Goal: Find specific page/section: Find specific page/section

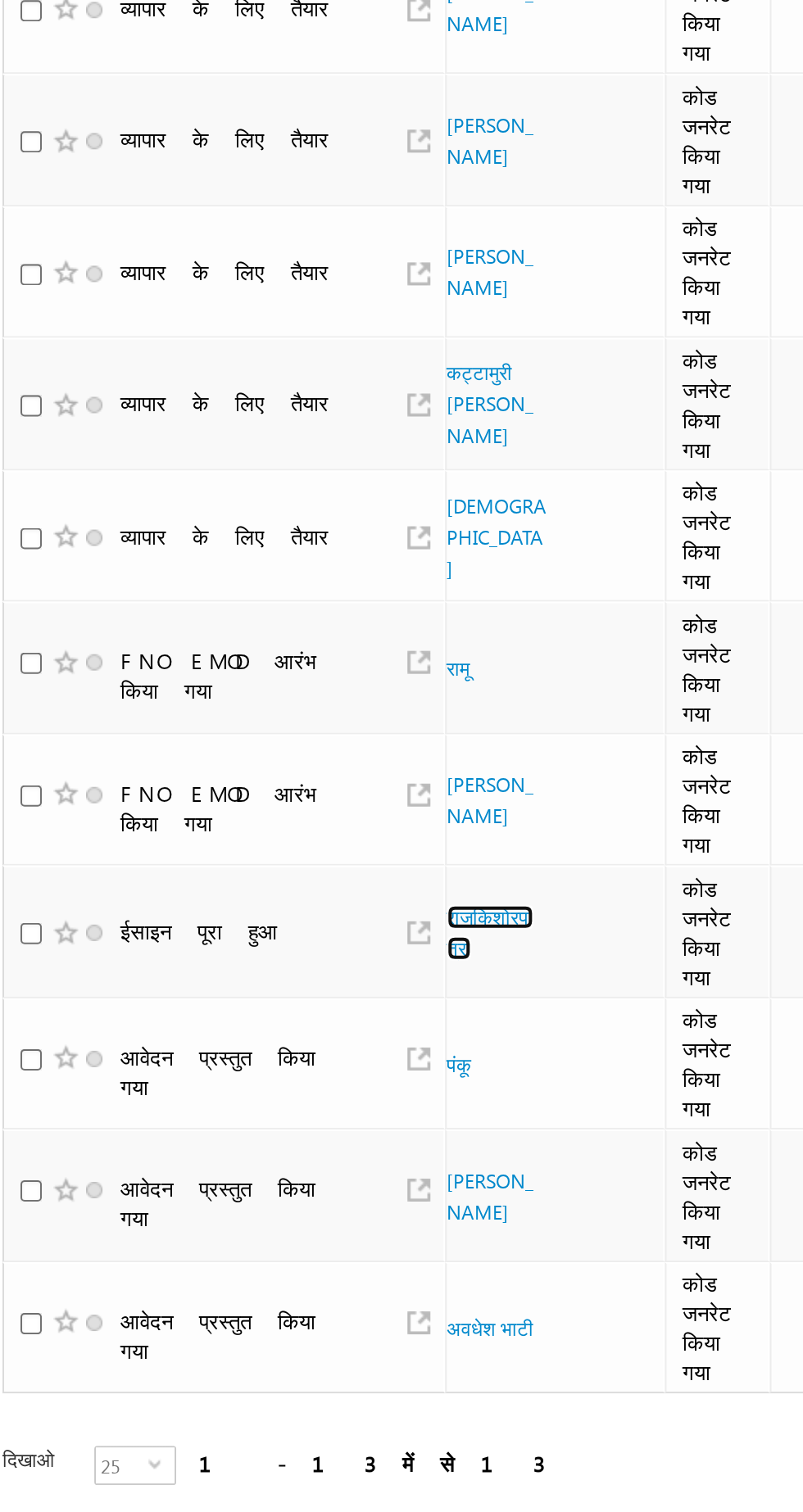
click at [249, 859] on font "राजकिशोरपात्रा" at bounding box center [260, 845] width 43 height 28
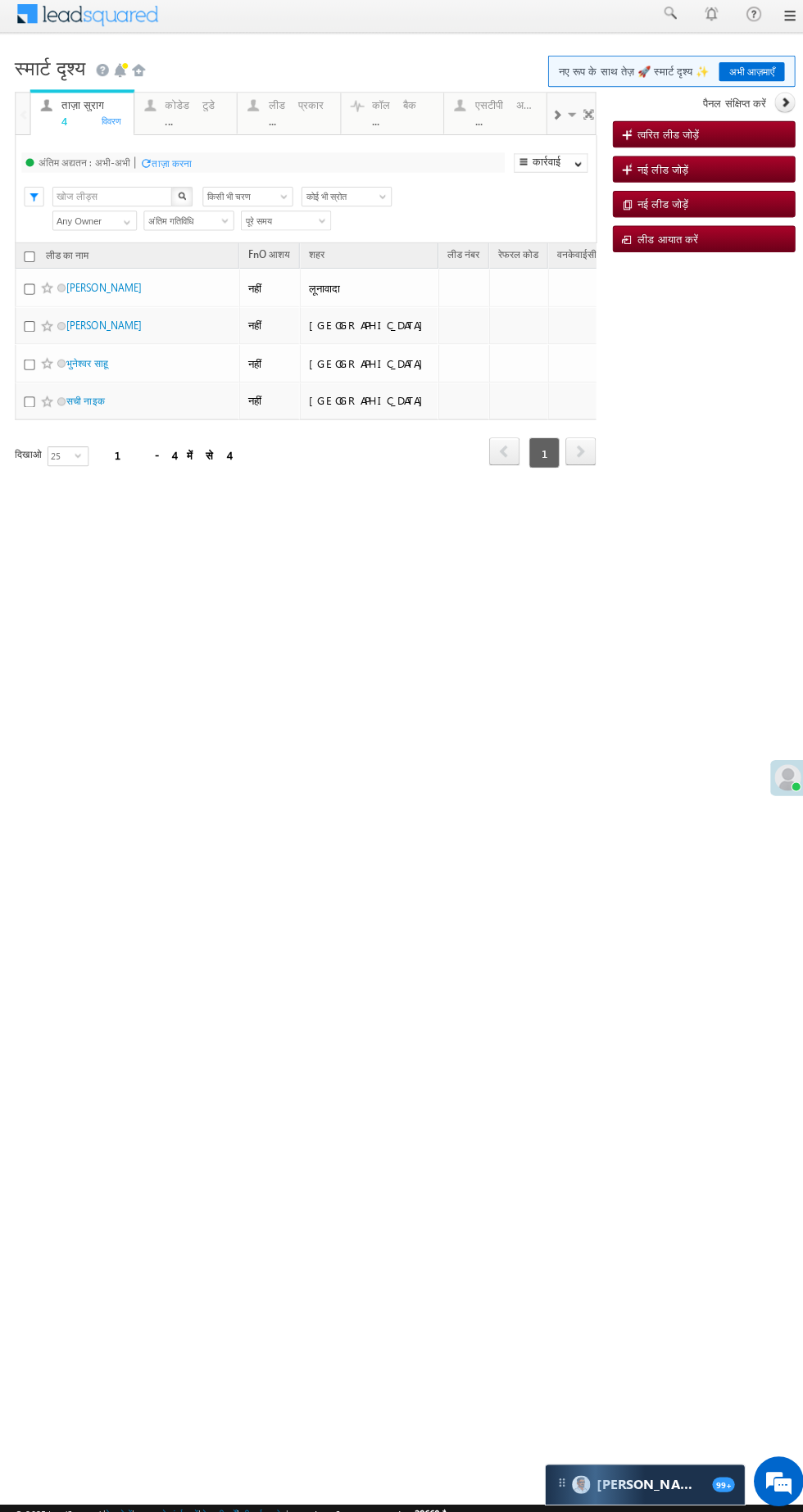
click at [759, 548] on html "मेनू निशा आनंद यादव निशा .यदा v@ang एल्ब्रो" at bounding box center [400, 270] width 803 height 553
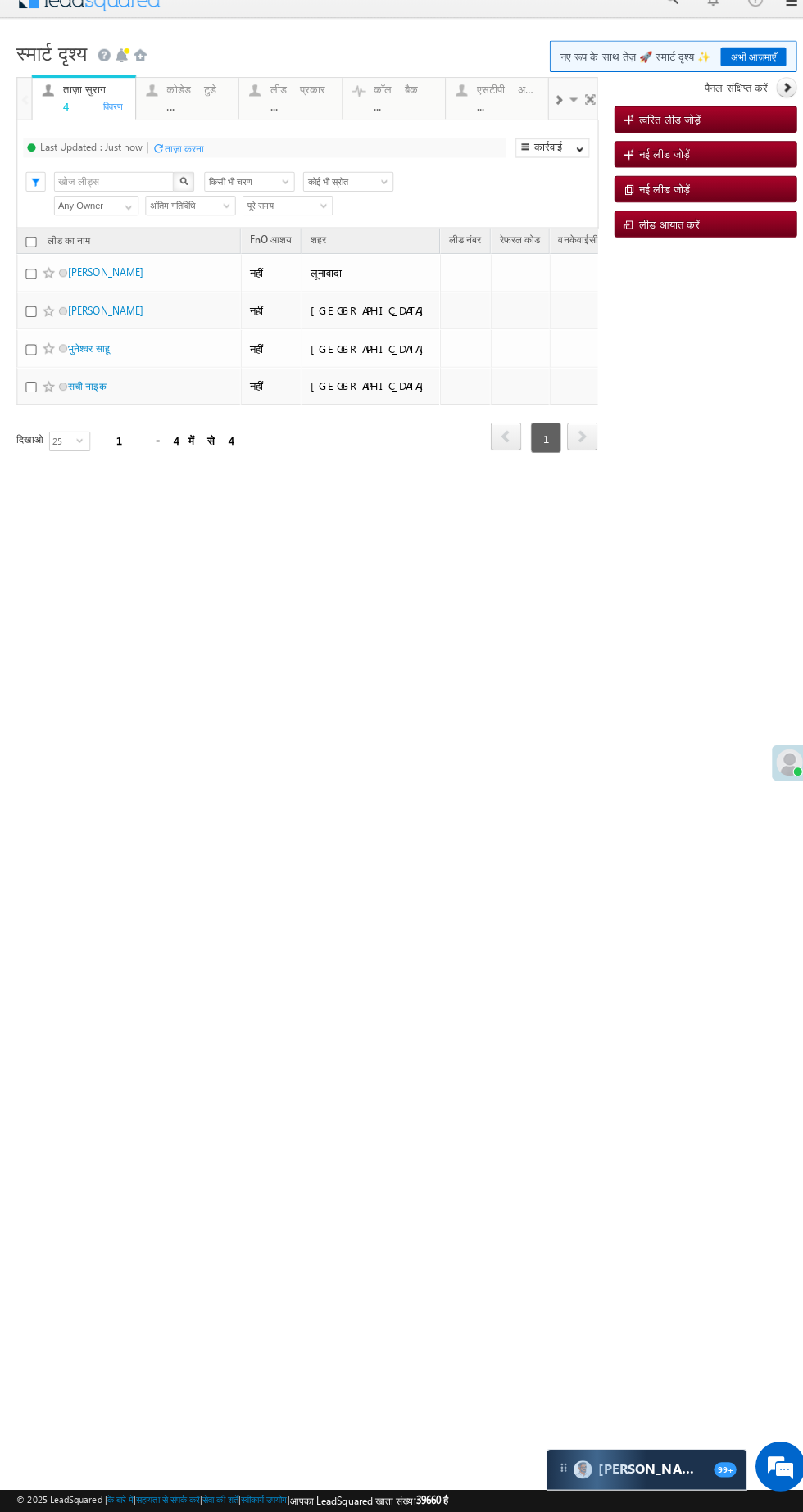
click at [755, 533] on html "मेनू निशा आनंद यादव निशा .यदा v@ang एल्ब्रो" at bounding box center [401, 255] width 803 height 553
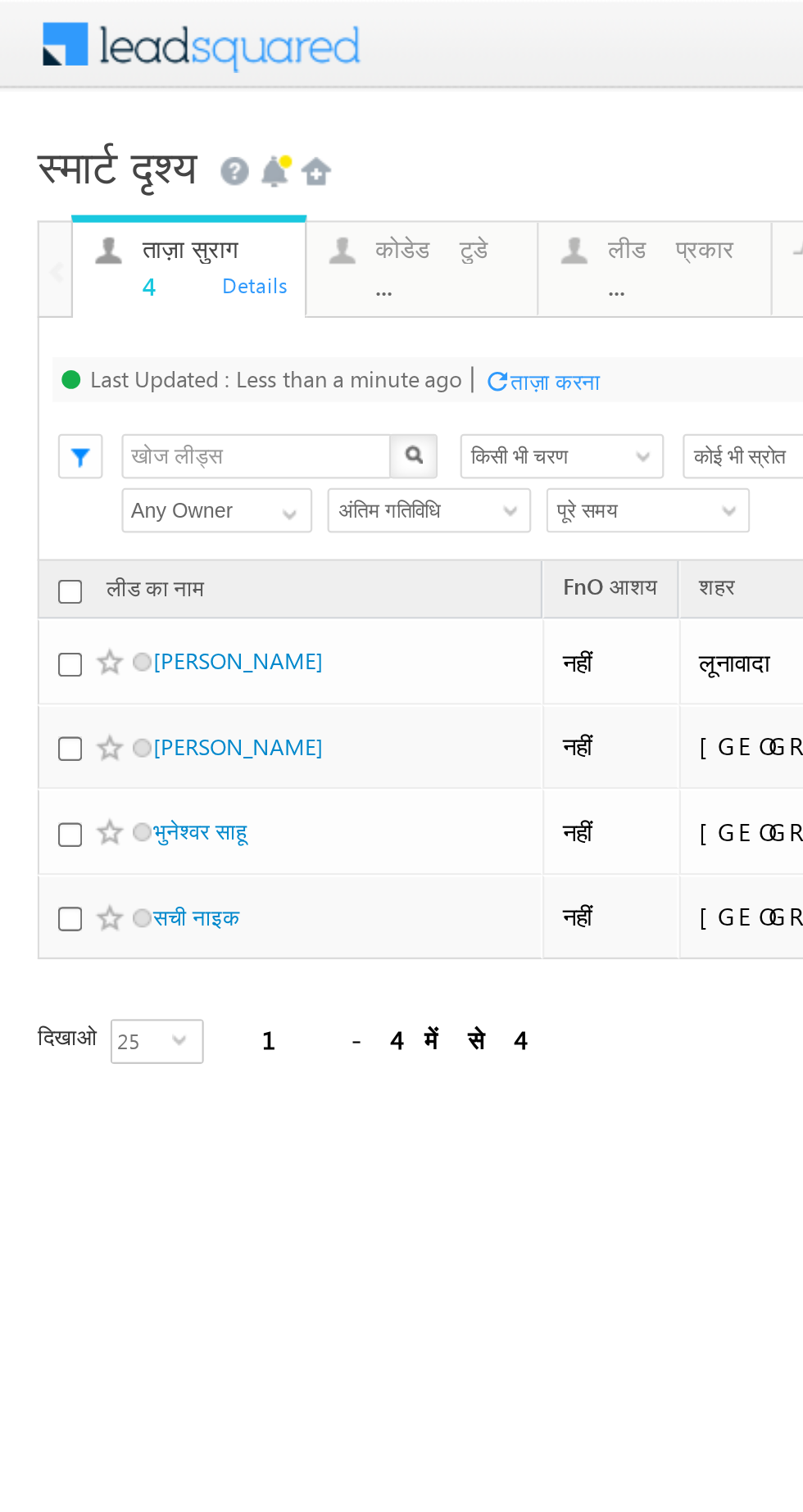
click at [185, 128] on div "..." at bounding box center [195, 125] width 62 height 12
